Goal: Understand process/instructions: Learn how to perform a task or action

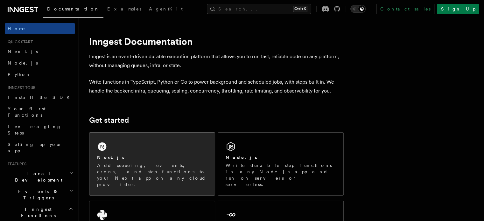
click at [151, 139] on div "Next.js Add queueing, events, crons, and step functions to your Next app on any…" at bounding box center [151, 164] width 125 height 63
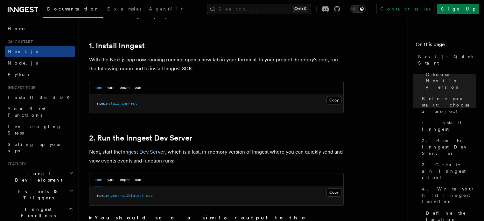
scroll to position [376, 0]
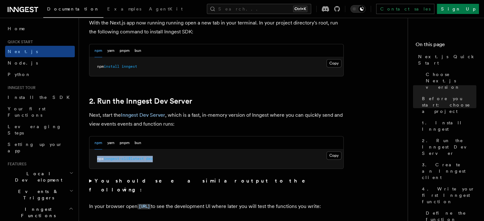
drag, startPoint x: 162, startPoint y: 157, endPoint x: 93, endPoint y: 159, distance: 69.1
click at [93, 159] on pre "npx inngest-cli@latest dev" at bounding box center [216, 159] width 254 height 19
copy span "npx inngest-cli@latest dev"
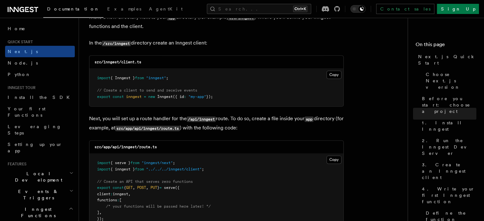
scroll to position [860, 0]
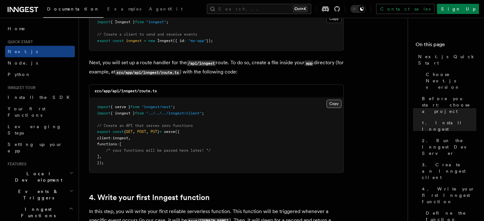
click at [334, 103] on button "Copy Copied" at bounding box center [334, 104] width 15 height 8
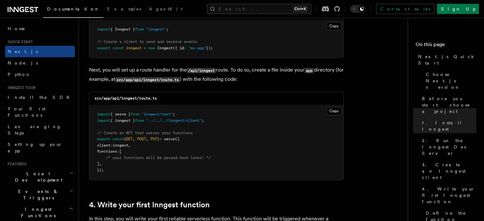
scroll to position [822, 0]
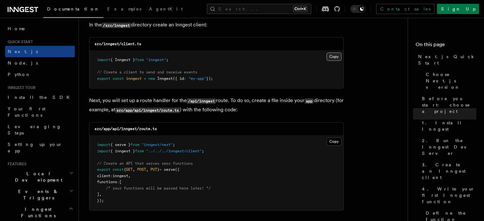
click at [331, 55] on button "Copy Copied" at bounding box center [334, 57] width 15 height 8
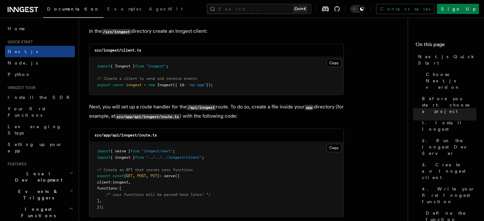
scroll to position [816, 0]
click at [332, 149] on button "Copy Copied" at bounding box center [334, 148] width 15 height 8
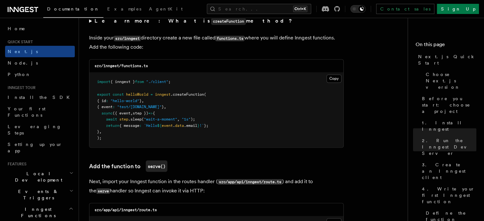
scroll to position [1121, 0]
click at [334, 83] on button "Copy Copied" at bounding box center [334, 78] width 15 height 8
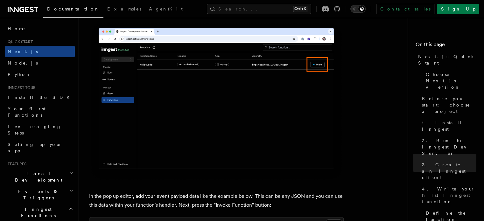
scroll to position [1881, 0]
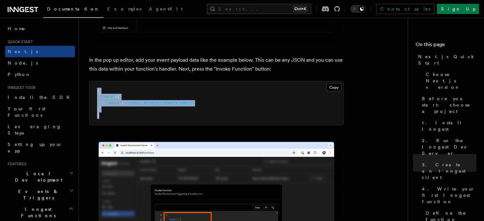
drag, startPoint x: 101, startPoint y: 117, endPoint x: 94, endPoint y: 88, distance: 30.1
click at [94, 88] on pre "{ "data" : { "email" : "[EMAIL_ADDRESS][DOMAIN_NAME]" } }" at bounding box center [216, 103] width 254 height 44
copy code "{ "data" : { "email" : "[EMAIL_ADDRESS][DOMAIN_NAME]" } }"
